Goal: Information Seeking & Learning: Learn about a topic

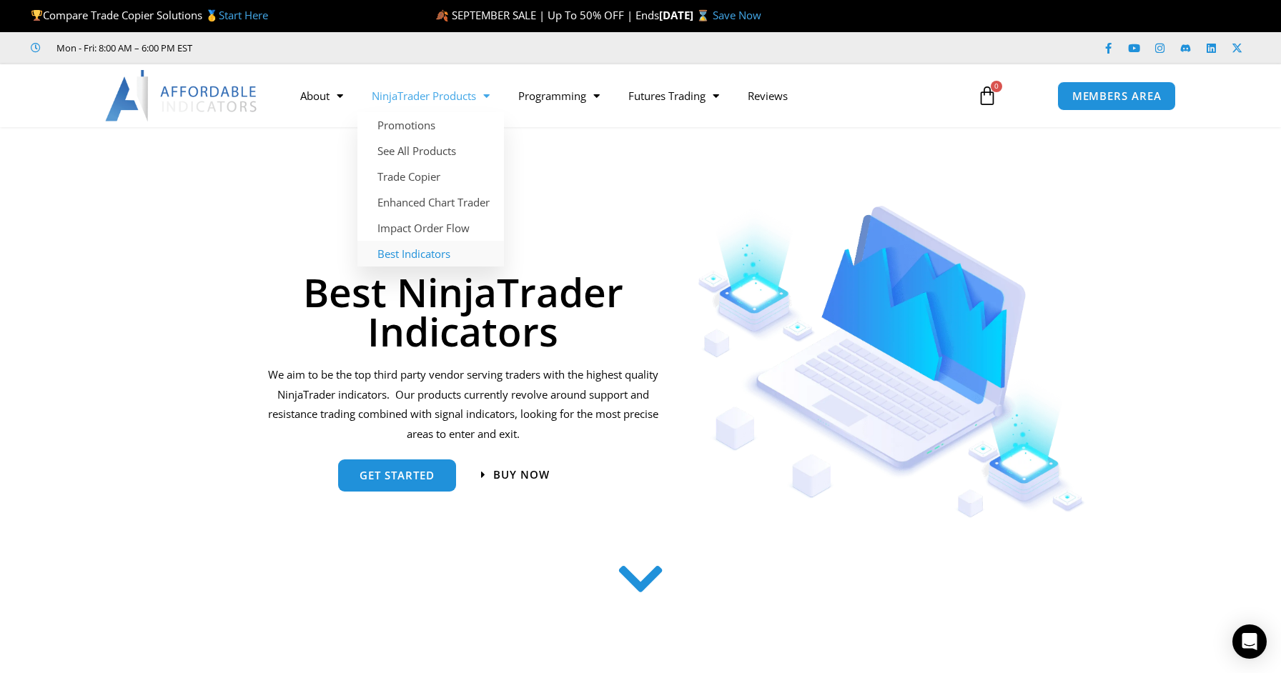
click at [428, 258] on link "Best Indicators" at bounding box center [430, 254] width 147 height 26
click at [442, 224] on link "Impact Order Flow" at bounding box center [430, 228] width 147 height 26
click at [448, 156] on link "See All Products" at bounding box center [430, 151] width 147 height 26
click at [435, 153] on link "See All Products" at bounding box center [430, 151] width 147 height 26
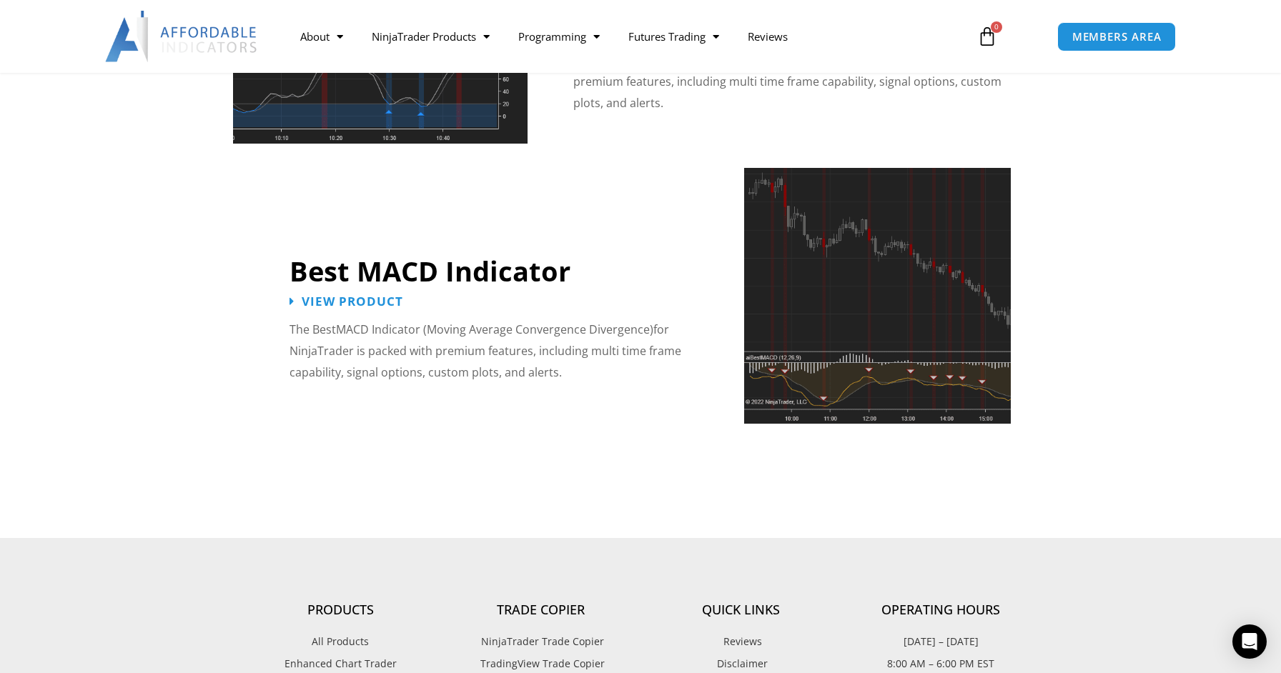
scroll to position [3042, 0]
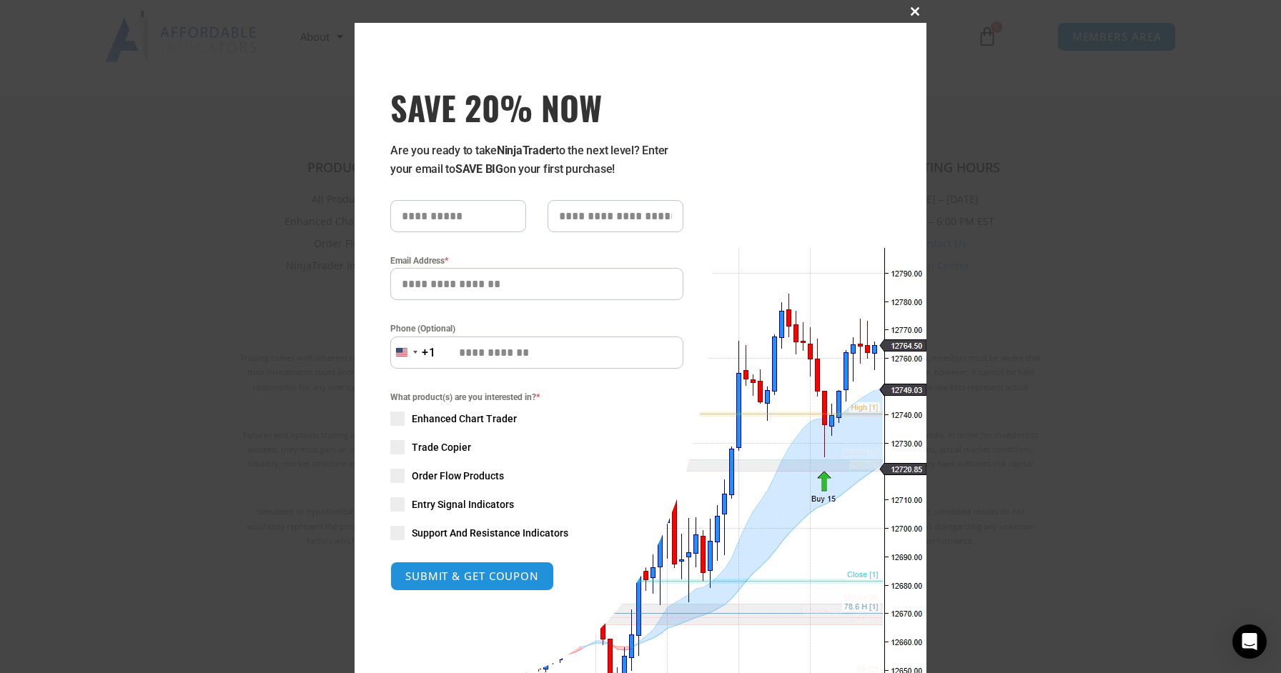
scroll to position [3579, 0]
